Goal: Use online tool/utility

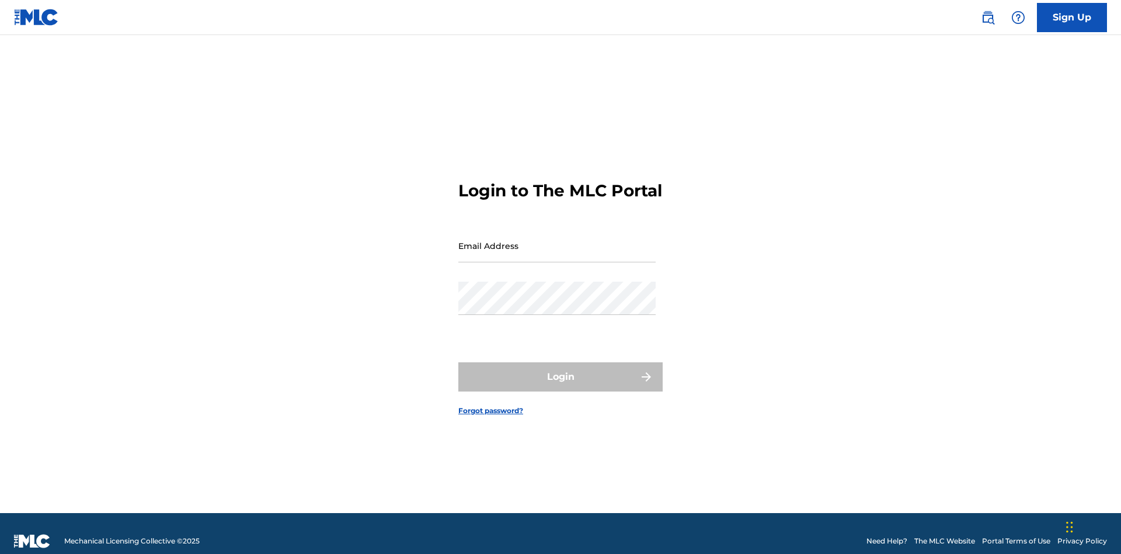
scroll to position [15, 0]
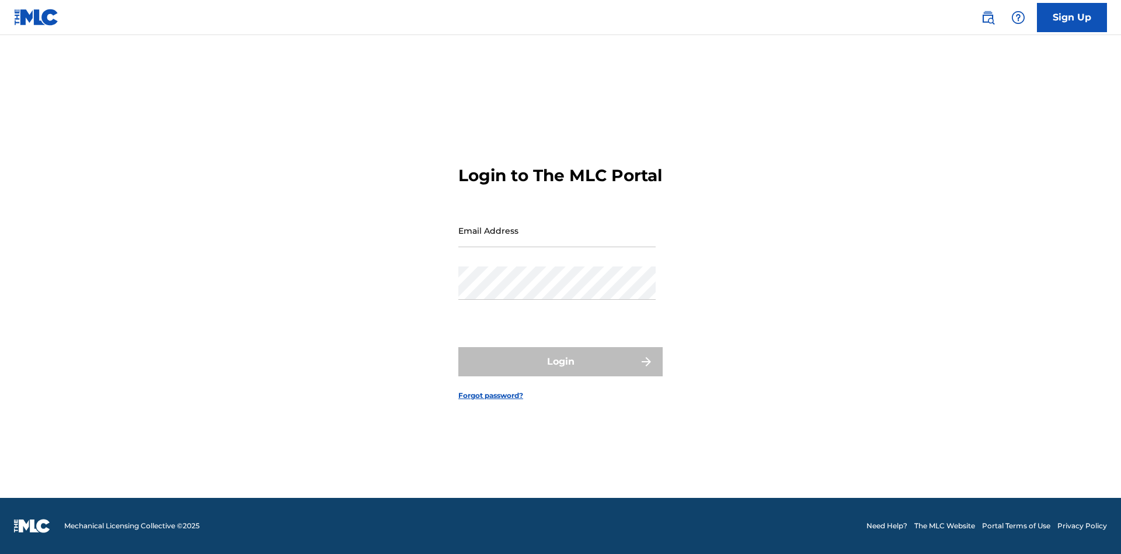
click at [557, 240] on input "Email Address" at bounding box center [556, 230] width 197 height 33
type input "[EMAIL_ADDRESS][DOMAIN_NAME]"
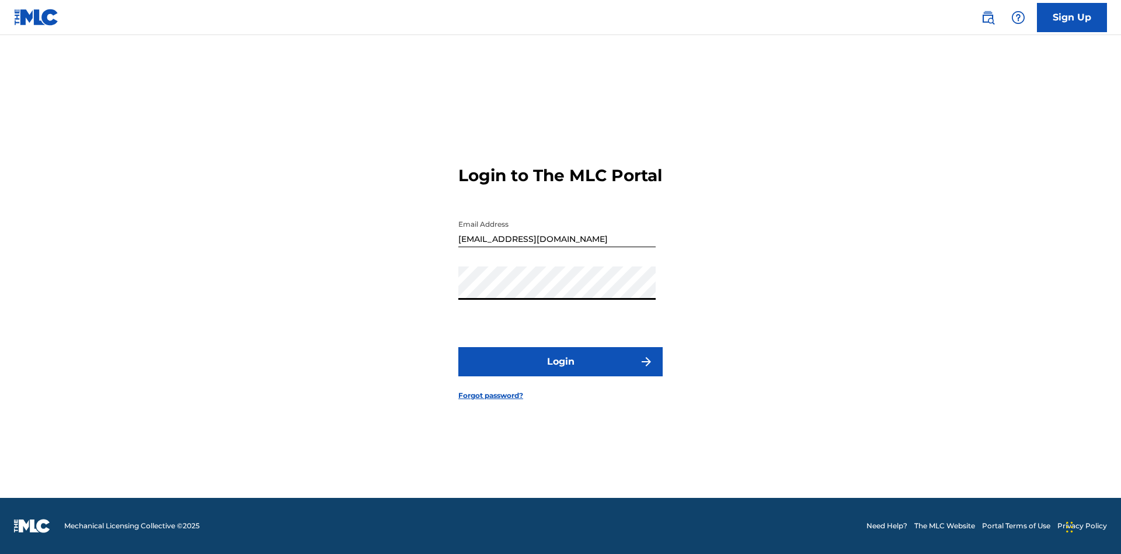
click at [561, 371] on button "Login" at bounding box center [560, 361] width 204 height 29
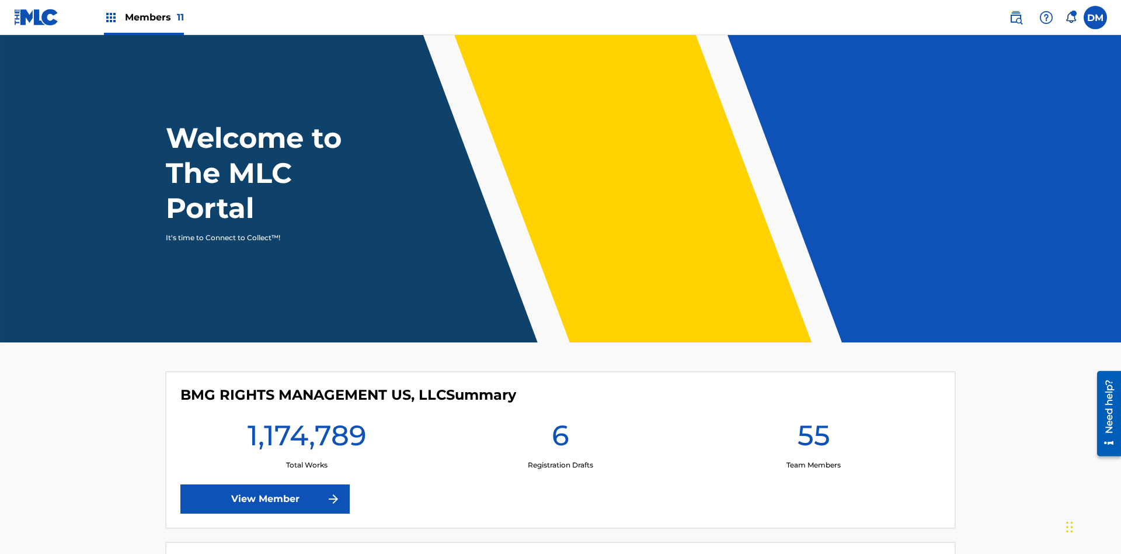
scroll to position [50, 0]
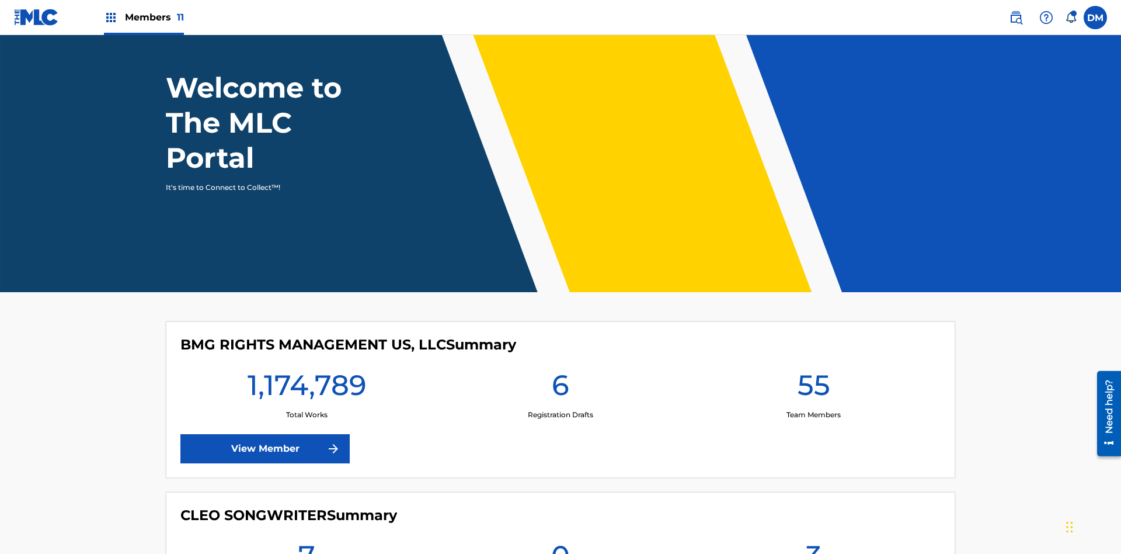
click at [144, 17] on span "Members 11" at bounding box center [154, 17] width 59 height 13
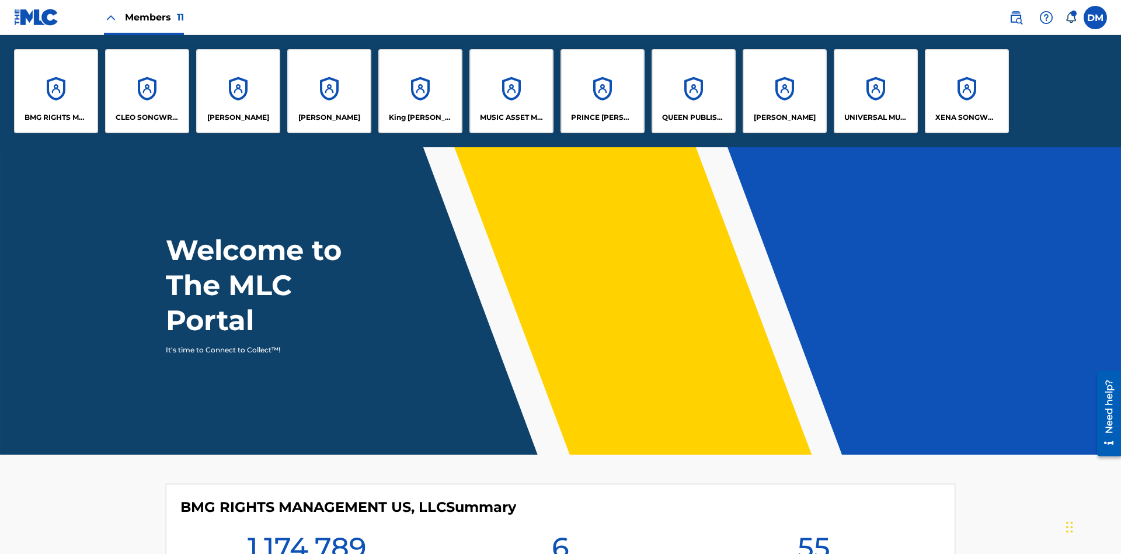
click at [420, 117] on p "King [PERSON_NAME]" at bounding box center [421, 117] width 64 height 11
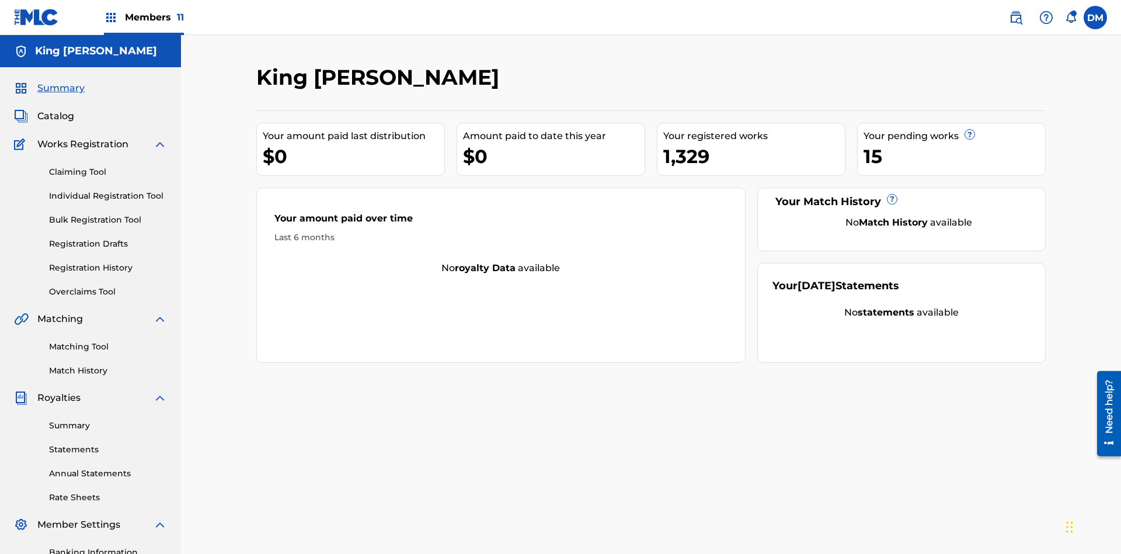
click at [108, 286] on link "Overclaims Tool" at bounding box center [108, 292] width 118 height 12
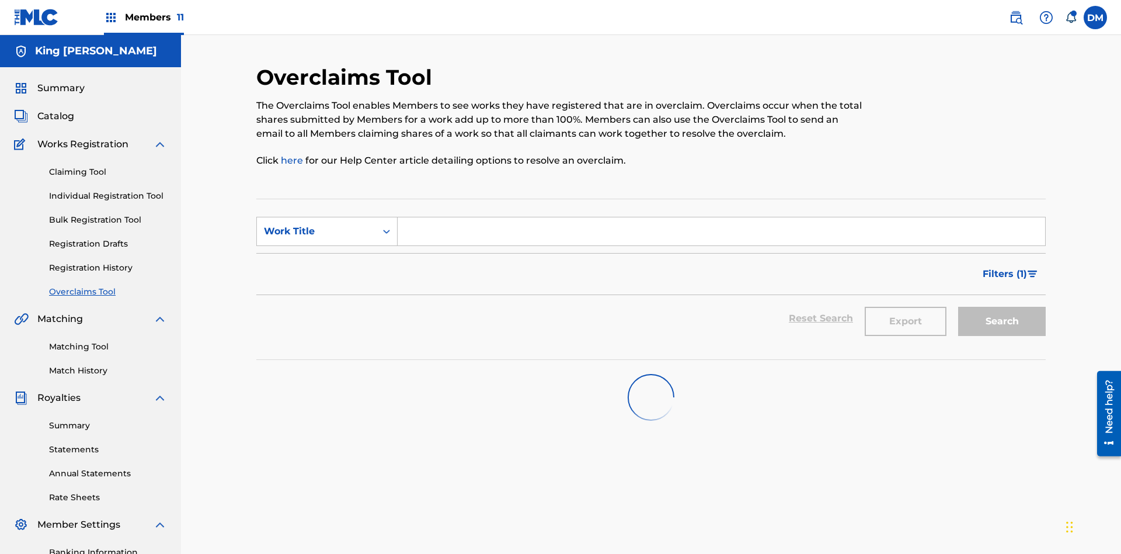
click at [1004, 267] on span "Filters ( 1 )" at bounding box center [1005, 274] width 44 height 14
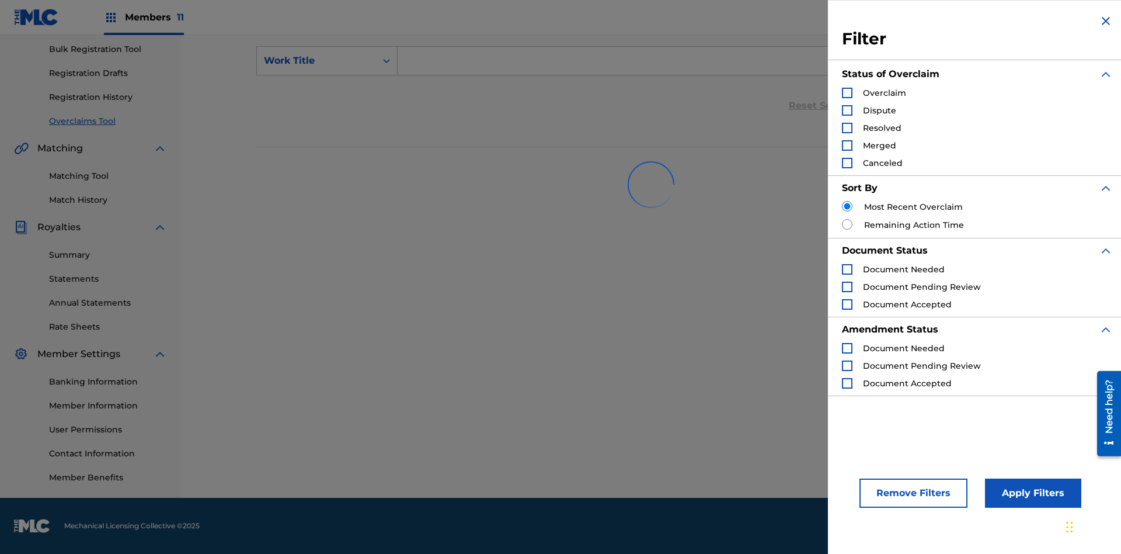
click at [847, 93] on div "Search Form" at bounding box center [847, 93] width 11 height 11
click at [1031, 493] on button "Apply Filters" at bounding box center [1033, 492] width 96 height 29
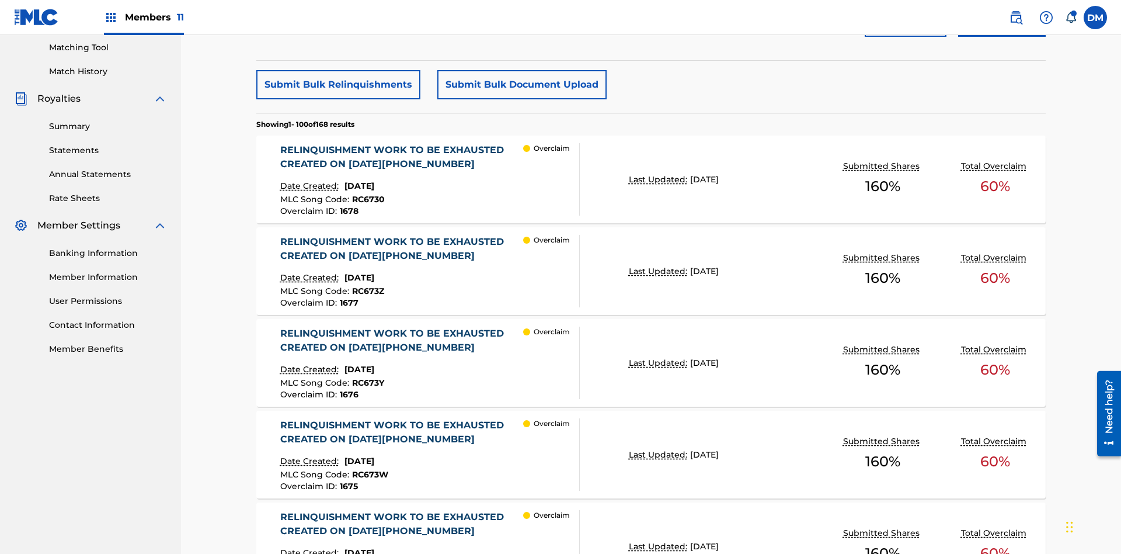
click at [338, 85] on button "Submit Bulk Relinquishments" at bounding box center [338, 84] width 164 height 29
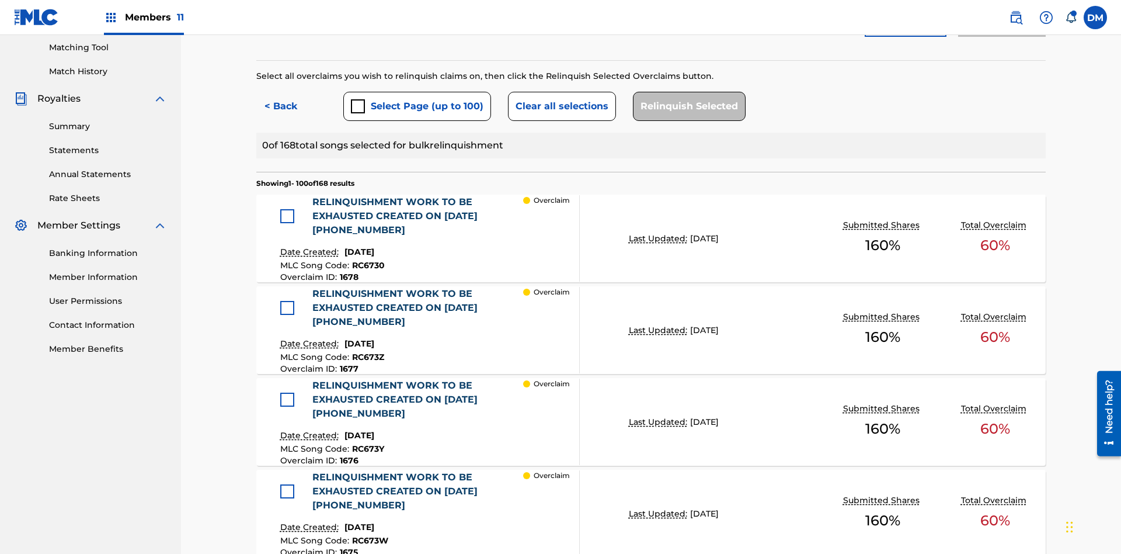
click at [416, 92] on button "Select Page (up to 100)" at bounding box center [417, 106] width 148 height 29
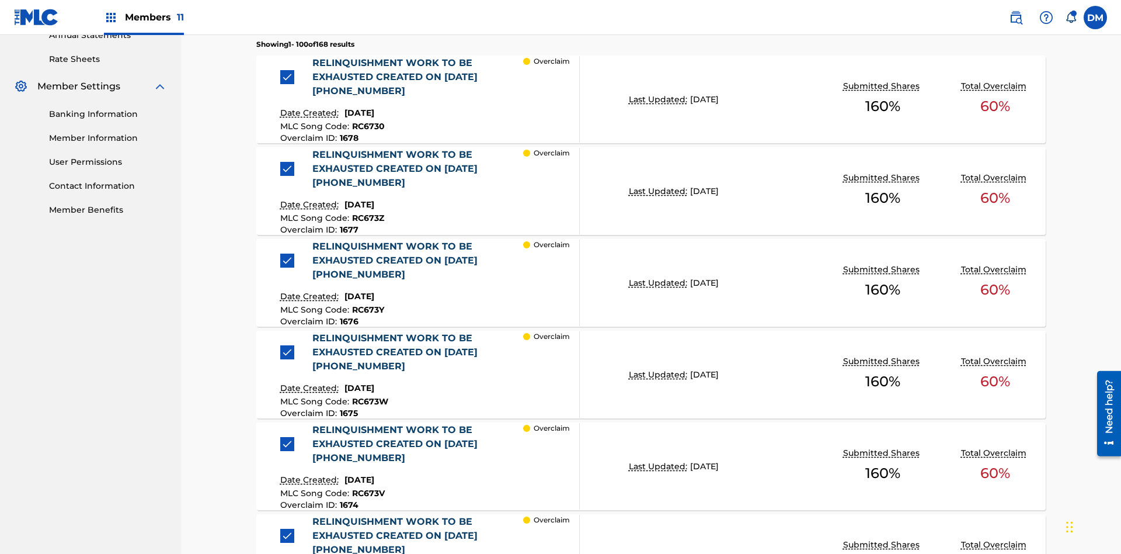
scroll to position [321, 0]
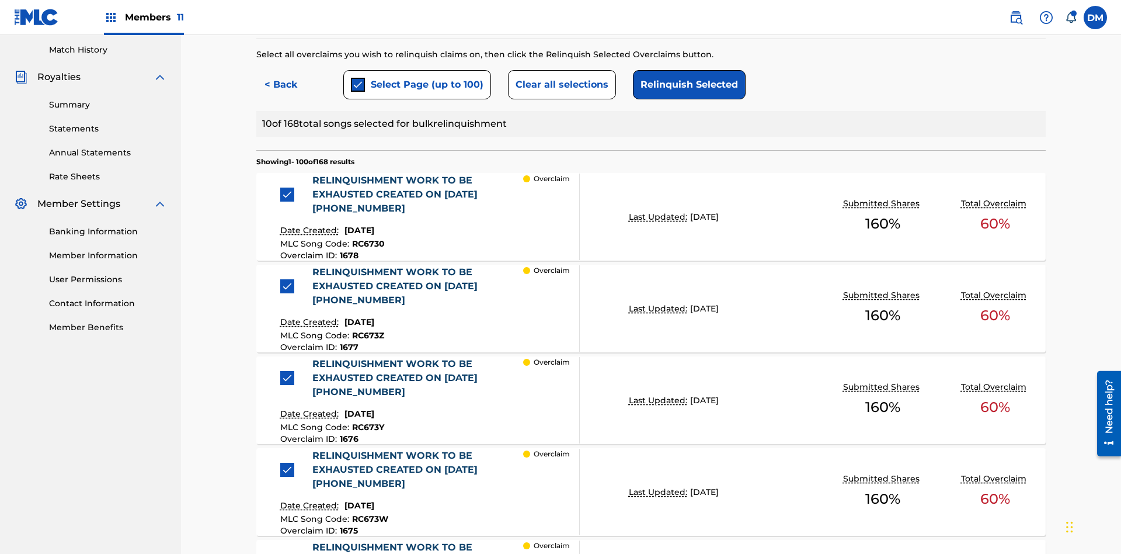
click at [560, 85] on button "Clear all selections" at bounding box center [562, 84] width 108 height 29
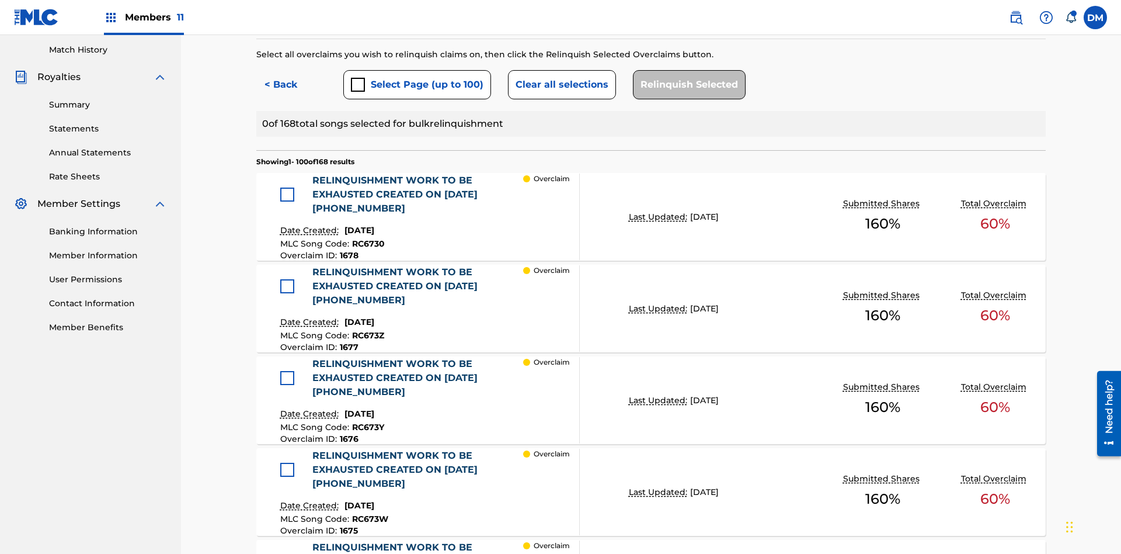
scroll to position [251, 0]
